Goal: Task Accomplishment & Management: Use online tool/utility

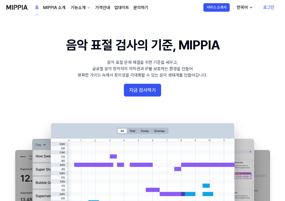
click at [268, 6] on link "로그인" at bounding box center [269, 7] width 20 height 15
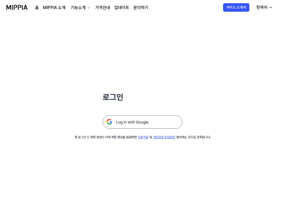
click at [127, 123] on img at bounding box center [142, 121] width 80 height 13
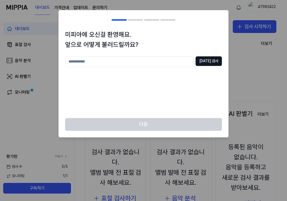
click at [153, 62] on input "text" at bounding box center [129, 61] width 128 height 11
type input "*"
type input "***"
click at [209, 62] on button "[DATE] 검사" at bounding box center [208, 61] width 26 height 10
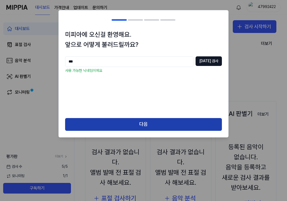
click at [134, 121] on button "다음" at bounding box center [143, 124] width 157 height 13
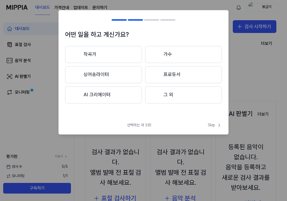
click at [116, 94] on button "AI 크리에이터" at bounding box center [103, 94] width 77 height 17
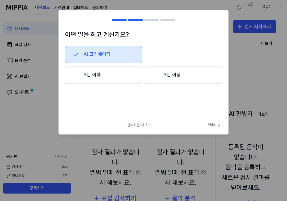
click at [108, 77] on button "3년 이하" at bounding box center [103, 75] width 77 height 18
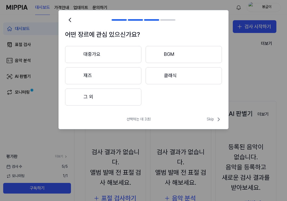
click at [122, 56] on button "대중가요" at bounding box center [103, 54] width 76 height 17
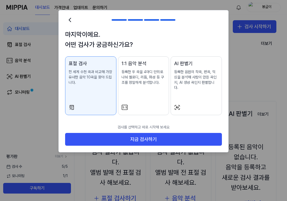
click at [142, 91] on div "1:1 음악 분석 등록한 두 곡을 4마디 단위로 나눠 멜로디, 리듬, 화성 등 구조를 정밀하게 분석합니다." at bounding box center [143, 78] width 44 height 36
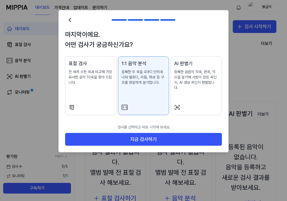
click at [78, 87] on div "표절 검사 전 세계 수천 곡과 비교해 가장 유사한 음악 10곡을 찾아 드립니다." at bounding box center [90, 78] width 44 height 36
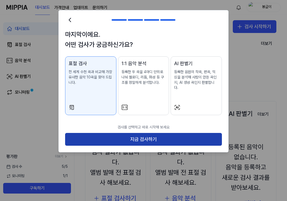
click at [131, 136] on button "지금 검사하기" at bounding box center [143, 139] width 157 height 13
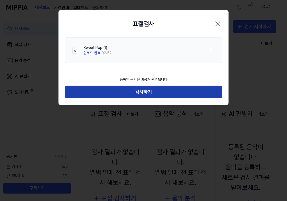
click at [153, 94] on button "검사하기" at bounding box center [143, 91] width 157 height 13
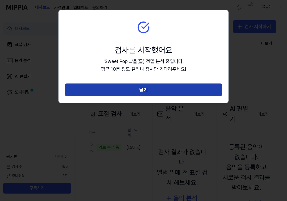
click at [145, 91] on button "닫기" at bounding box center [143, 89] width 157 height 13
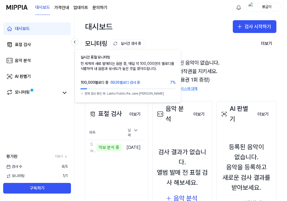
click at [129, 43] on button "실시간 검사 중" at bounding box center [127, 43] width 35 height 9
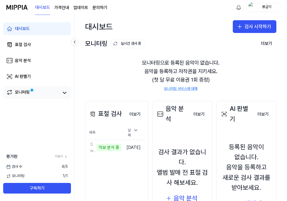
click at [40, 93] on link "모니터링" at bounding box center [32, 92] width 53 height 7
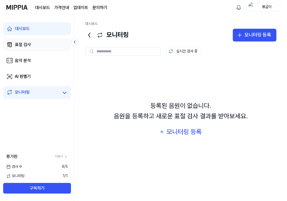
click at [41, 43] on link "표절 검사" at bounding box center [37, 44] width 68 height 13
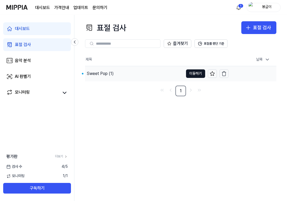
click at [114, 75] on div "Sweet Pop (1)" at bounding box center [134, 73] width 98 height 15
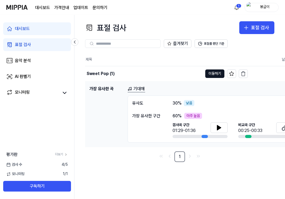
click at [105, 90] on h1 "가장 유사한 곡" at bounding box center [106, 113] width 34 height 57
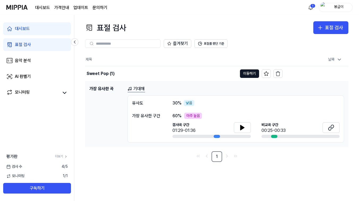
click at [145, 116] on div "가장 유사한 구간" at bounding box center [147, 116] width 30 height 6
click at [106, 90] on h1 "가장 유사한 곡" at bounding box center [106, 113] width 34 height 57
click at [139, 90] on link "기대해" at bounding box center [136, 88] width 18 height 7
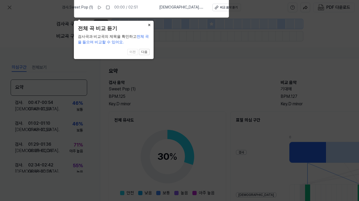
click at [147, 24] on button "×" at bounding box center [149, 24] width 8 height 7
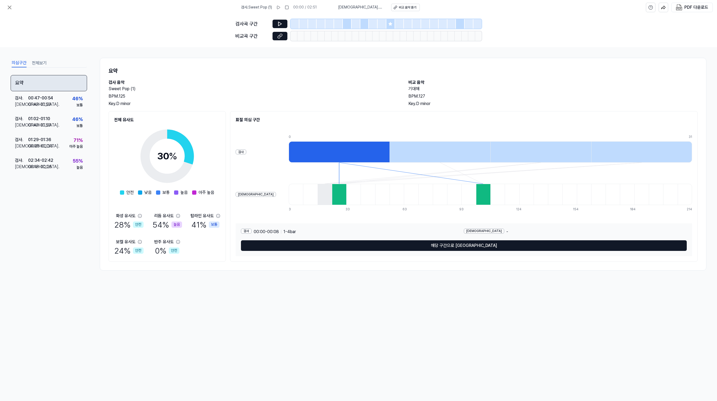
click at [46, 85] on div "요약" at bounding box center [49, 83] width 76 height 16
click at [53, 85] on div "요약" at bounding box center [49, 83] width 76 height 16
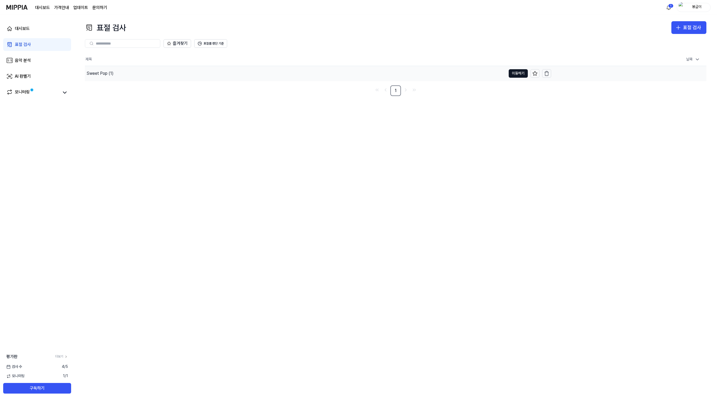
click at [136, 78] on div "Sweet Pop (1)" at bounding box center [295, 73] width 421 height 15
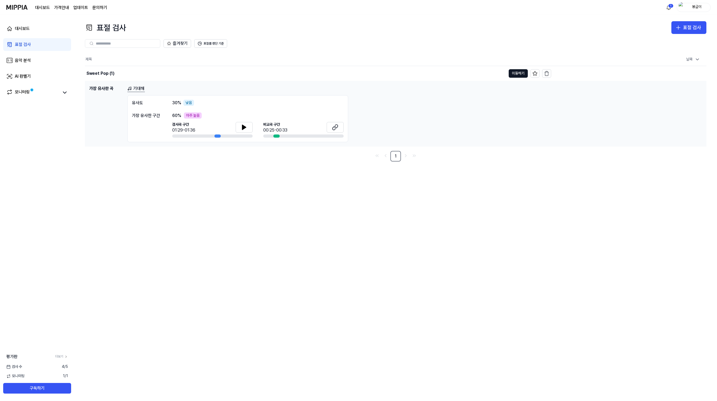
click at [155, 104] on div "유사도" at bounding box center [147, 103] width 30 height 6
click at [157, 108] on div "유사도 30 % 낮음 가장 유사한 구간 60 % 아주 높음 검사곡 구간 01:29-01:36 비교곡 구간 00:25-00:33" at bounding box center [237, 118] width 221 height 47
click at [286, 124] on icon at bounding box center [335, 127] width 6 height 6
click at [104, 75] on div "Sweet Pop (1)" at bounding box center [101, 73] width 28 height 6
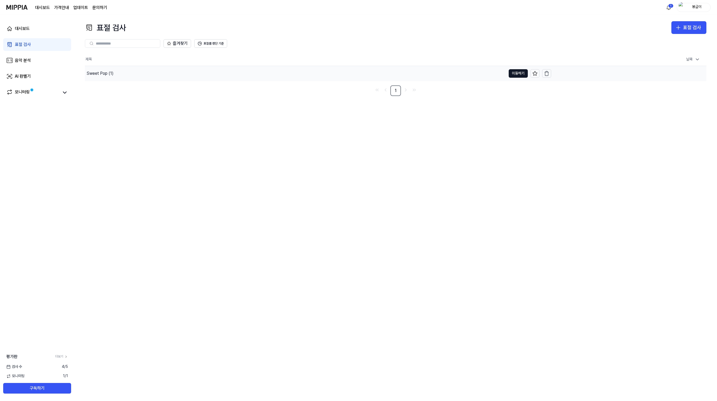
click at [104, 75] on div "Sweet Pop (1)" at bounding box center [100, 73] width 27 height 6
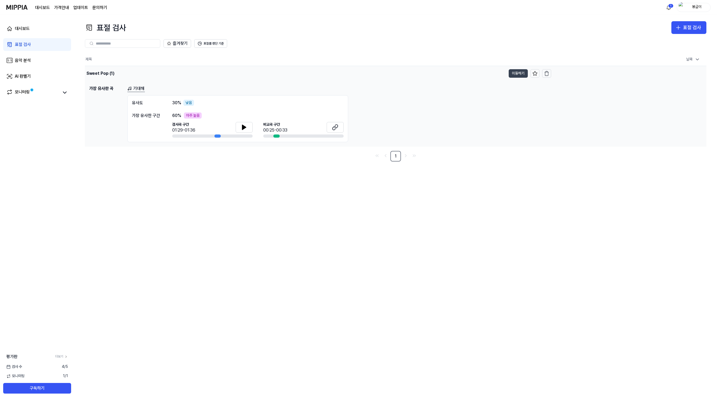
click at [286, 74] on button "이동하기" at bounding box center [518, 73] width 19 height 8
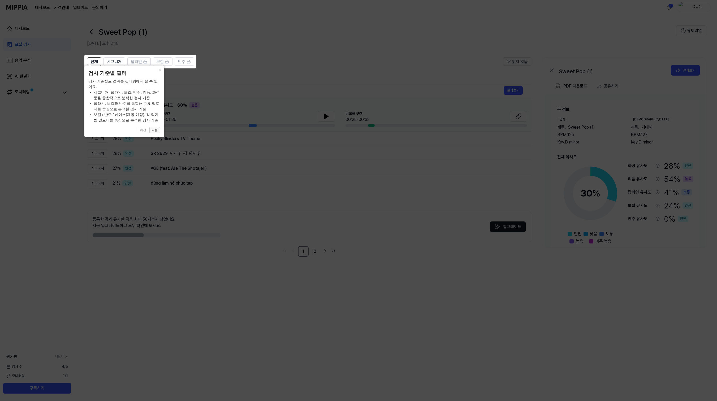
click at [155, 129] on button "다음" at bounding box center [154, 130] width 11 height 6
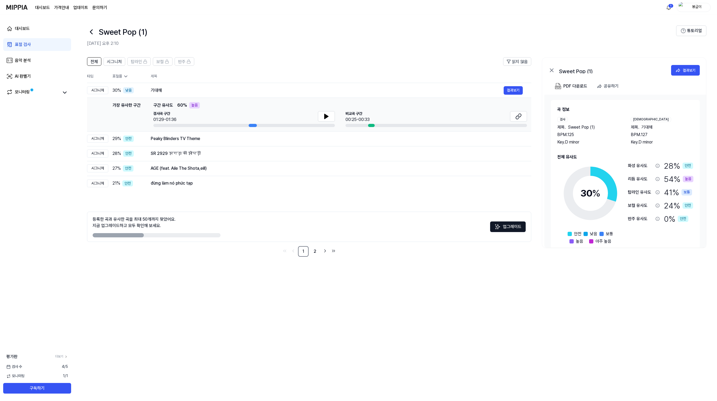
click at [126, 76] on icon at bounding box center [125, 76] width 5 height 5
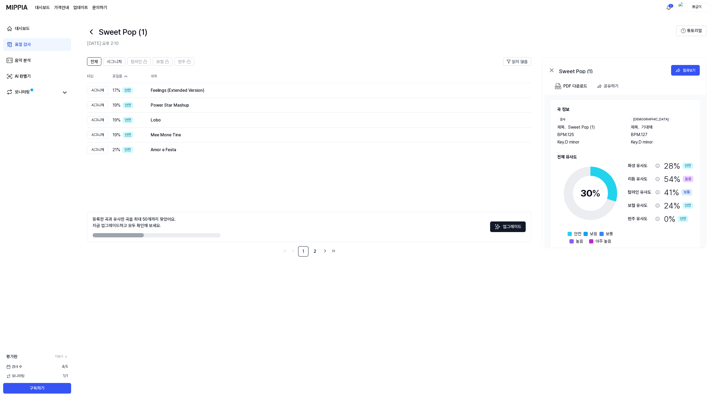
click at [128, 80] on th "표절률" at bounding box center [125, 76] width 34 height 13
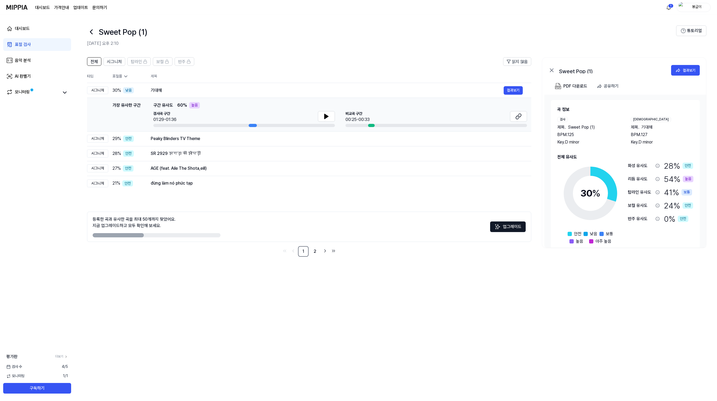
click at [234, 106] on div "가장 유사한 구간 구간 유사도 60 % 높음" at bounding box center [340, 105] width 374 height 6
click at [165, 106] on span "구간 유사도" at bounding box center [163, 105] width 20 height 6
click at [126, 78] on icon at bounding box center [125, 76] width 5 height 5
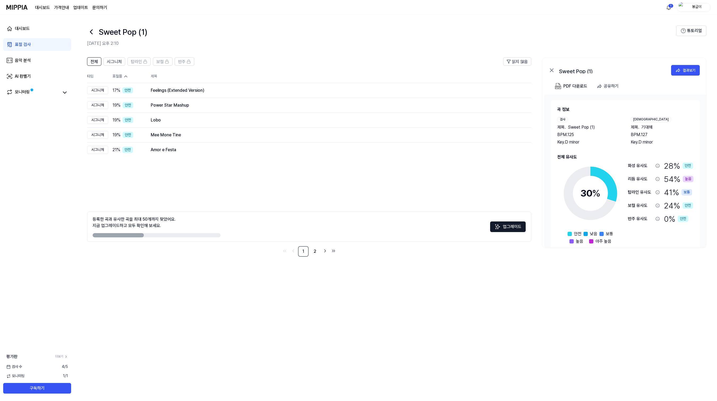
click at [167, 175] on div "전체 시그니처 탑라인 보컬 반주 읽지 않음 전체 시그니처 탑라인 보컬 반주 타입 표절률 제목 표절률 읽지 않음 시그니처 17 % 안전 Feel…" at bounding box center [309, 157] width 444 height 200
